Goal: Obtain resource: Download file/media

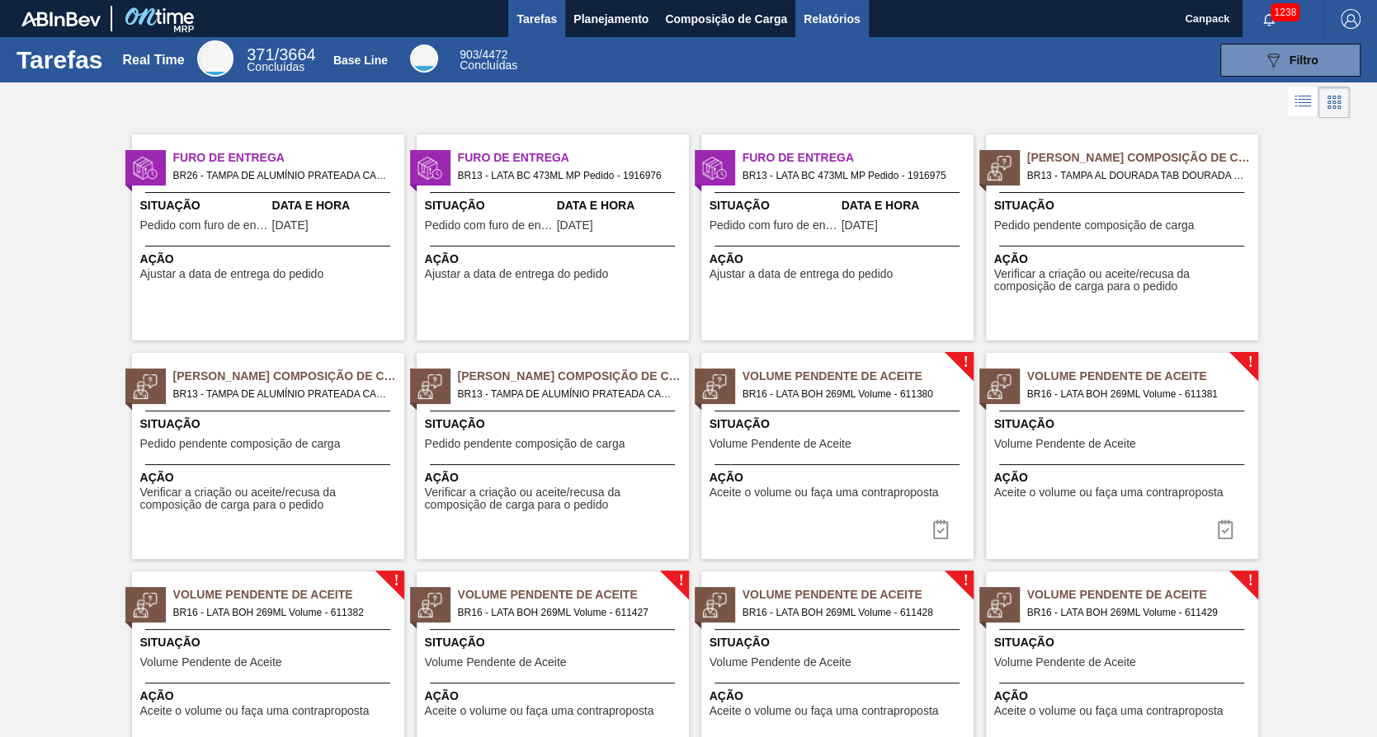
click at [817, 25] on span "Relatórios" at bounding box center [831, 19] width 56 height 20
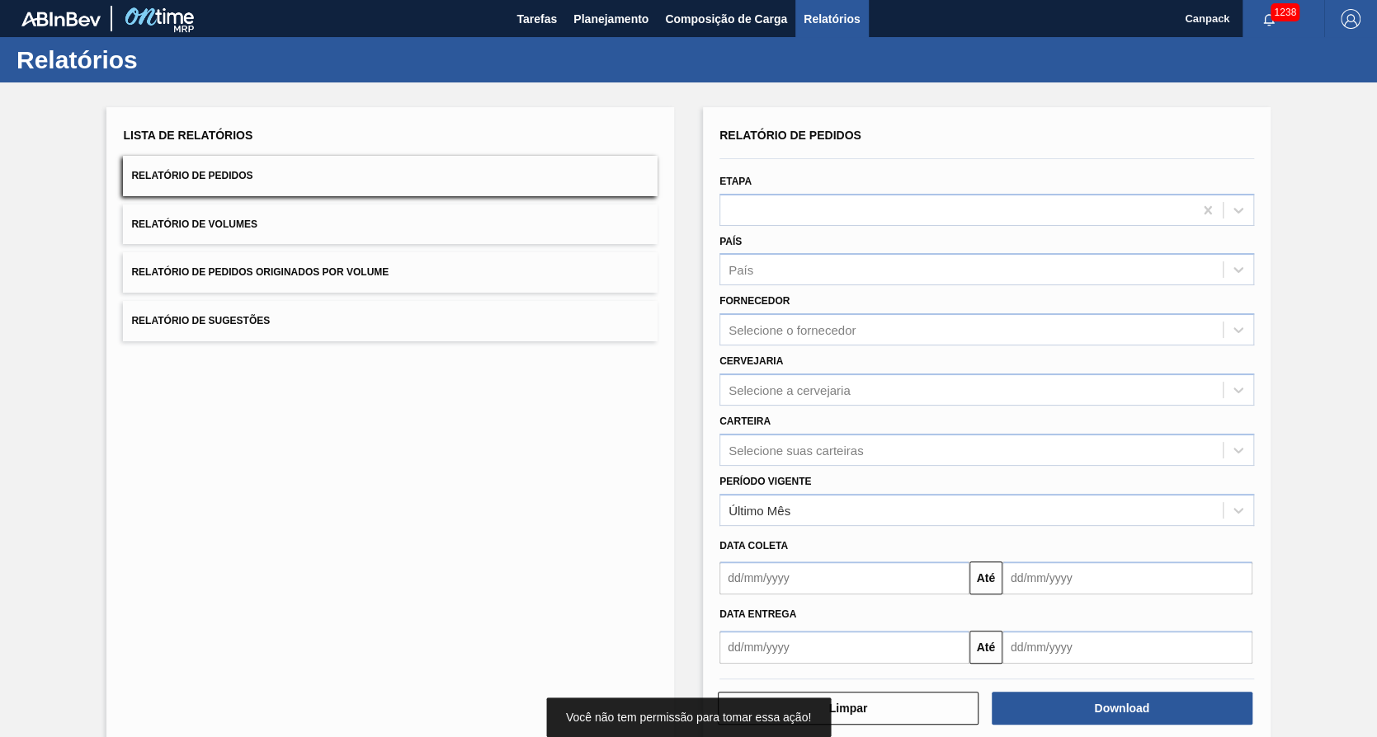
click at [807, 568] on input "text" at bounding box center [844, 578] width 250 height 33
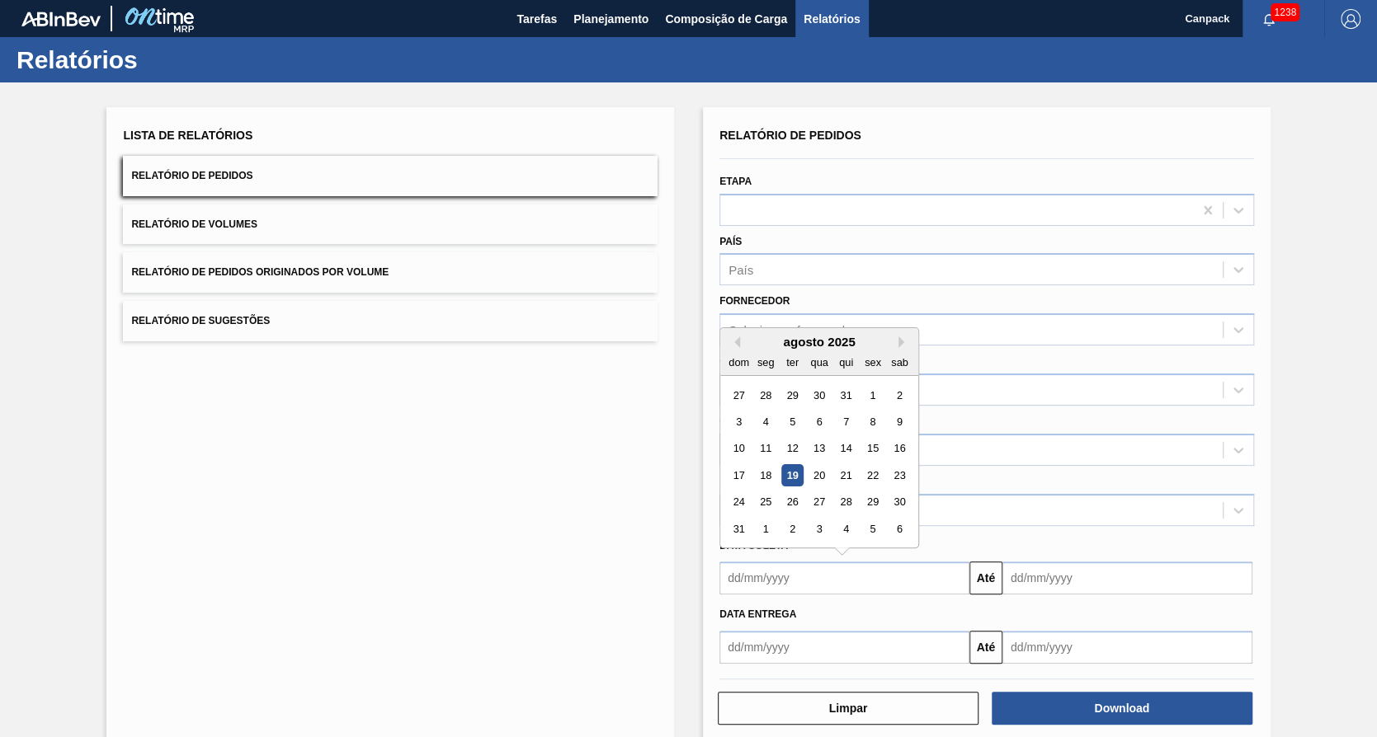
click at [790, 471] on div "19" at bounding box center [792, 475] width 22 height 22
type input "[DATE]"
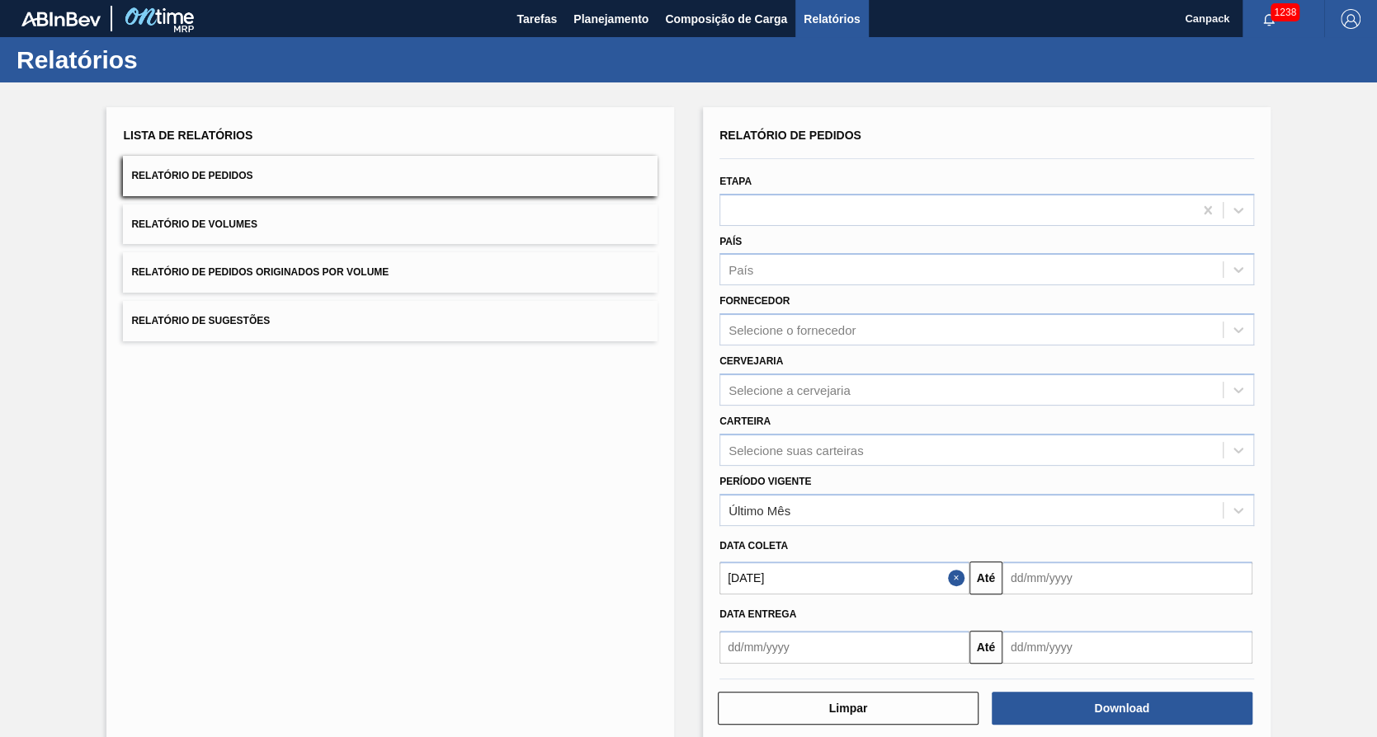
click at [1043, 690] on div "Download" at bounding box center [1124, 708] width 274 height 36
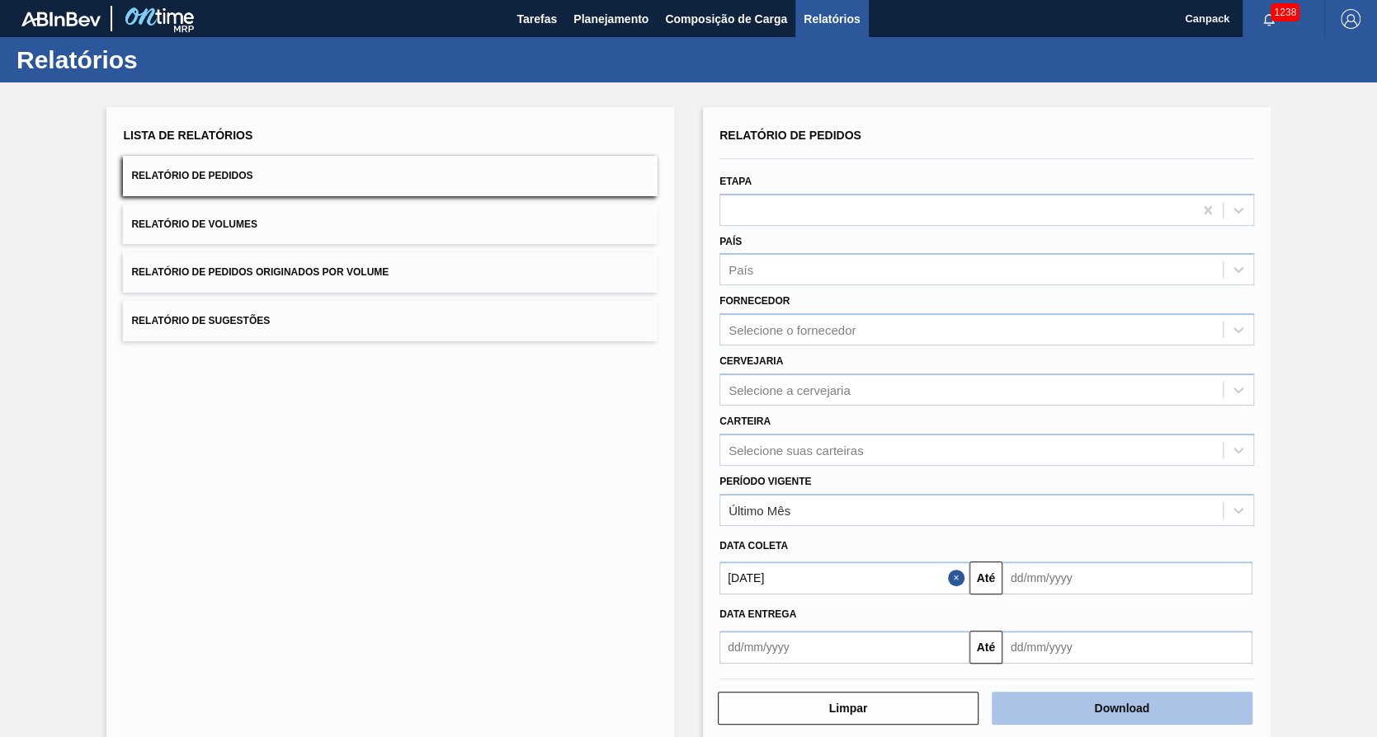
click at [1048, 714] on button "Download" at bounding box center [1122, 708] width 261 height 33
